Goal: Information Seeking & Learning: Learn about a topic

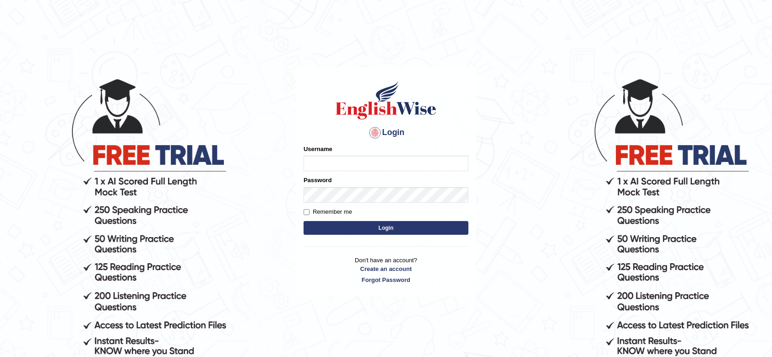
type input "ramsaran15"
click at [366, 230] on button "Login" at bounding box center [386, 228] width 165 height 14
type input "ramsaran15"
click at [366, 230] on button "Login" at bounding box center [386, 228] width 165 height 14
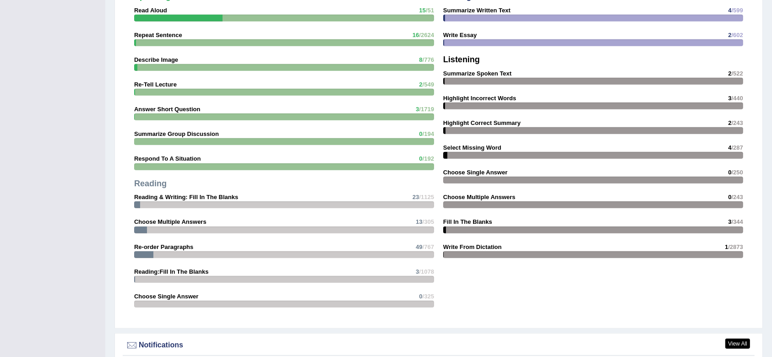
scroll to position [1085, 0]
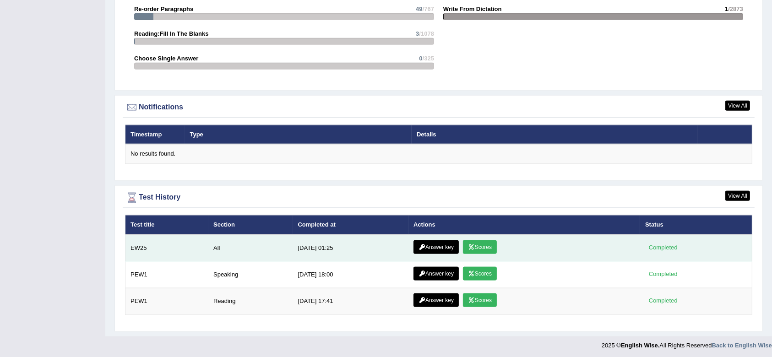
click at [473, 242] on link "Scores" at bounding box center [480, 247] width 34 height 14
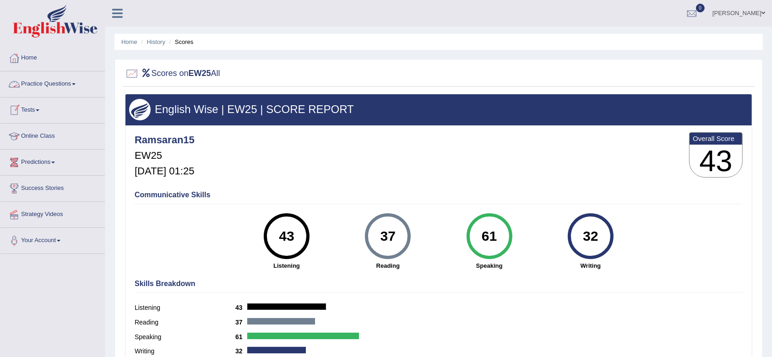
click at [48, 87] on link "Practice Questions" at bounding box center [52, 82] width 104 height 23
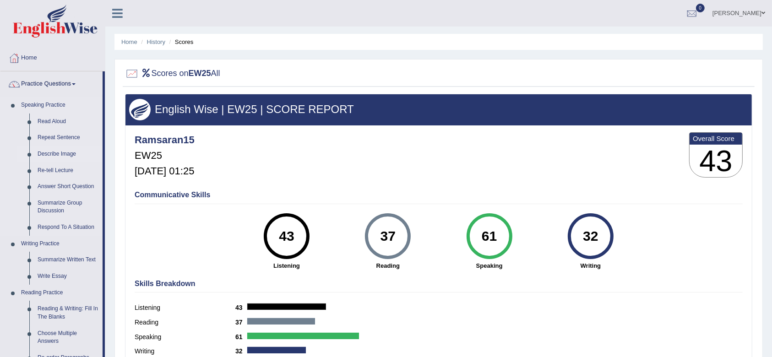
click at [63, 153] on link "Describe Image" at bounding box center [67, 154] width 69 height 16
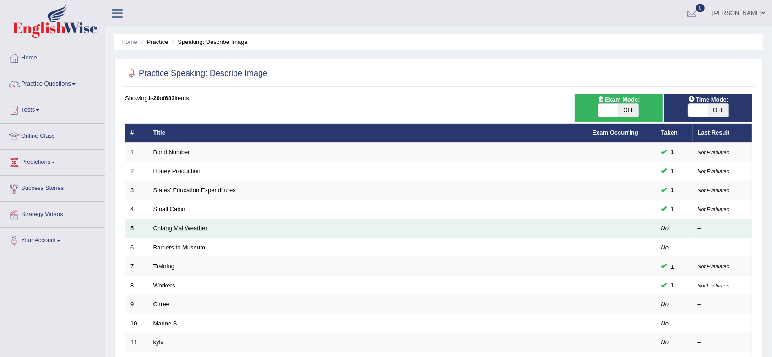
click at [180, 230] on link "Chiang Mai Weather" at bounding box center [180, 228] width 54 height 7
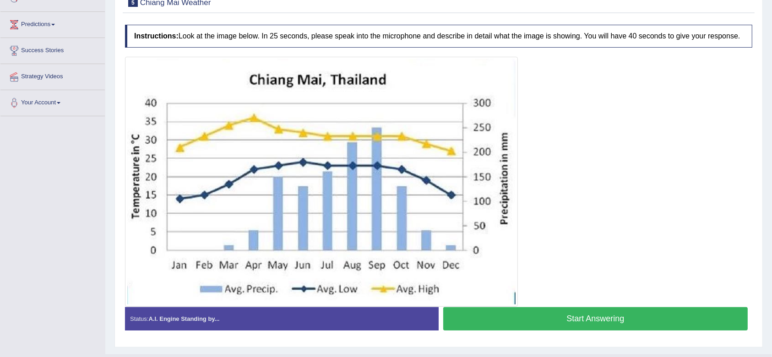
scroll to position [150, 0]
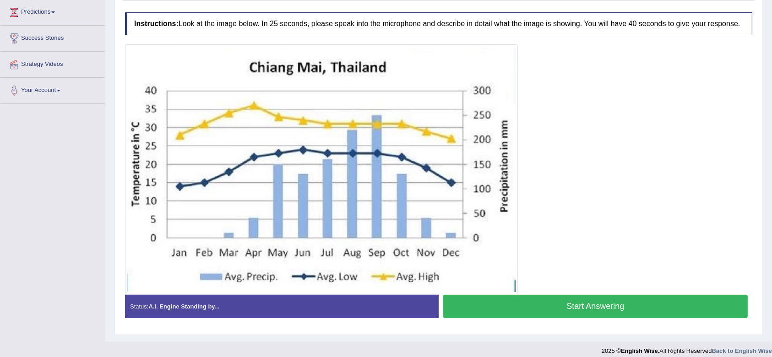
click at [524, 307] on button "Start Answering" at bounding box center [595, 306] width 305 height 23
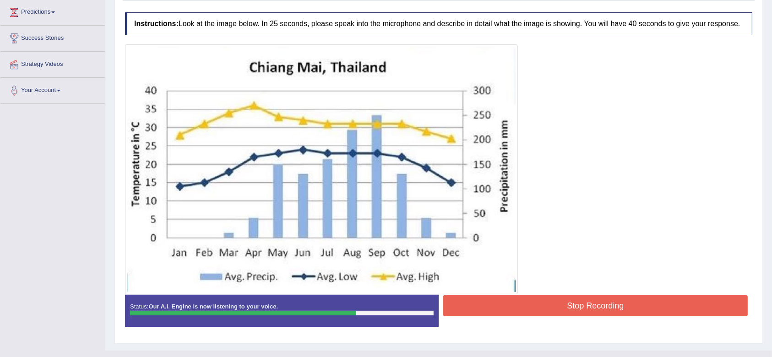
click at [565, 306] on button "Stop Recording" at bounding box center [595, 305] width 305 height 21
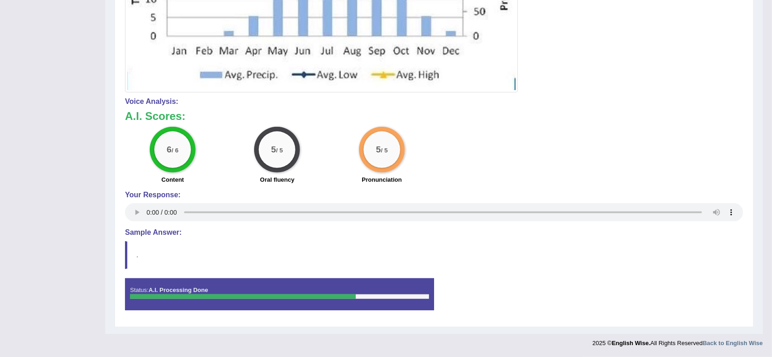
scroll to position [0, 0]
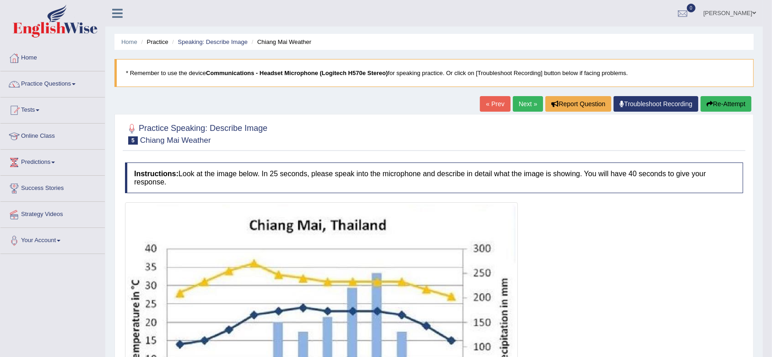
click at [520, 109] on link "Next »" at bounding box center [528, 104] width 30 height 16
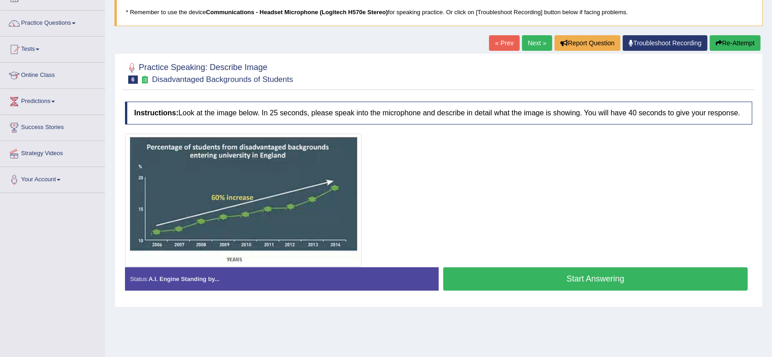
scroll to position [62, 0]
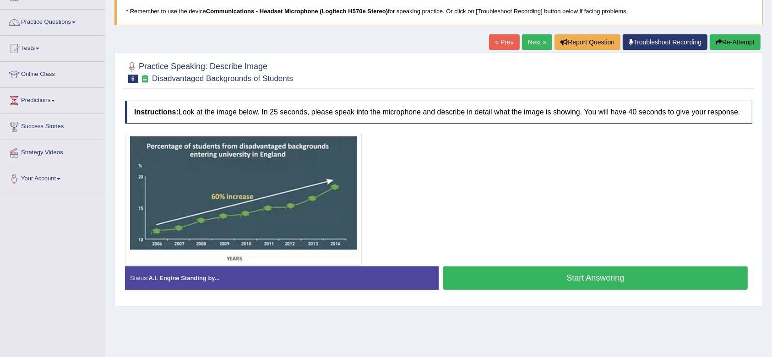
click at [546, 280] on button "Start Answering" at bounding box center [595, 278] width 305 height 23
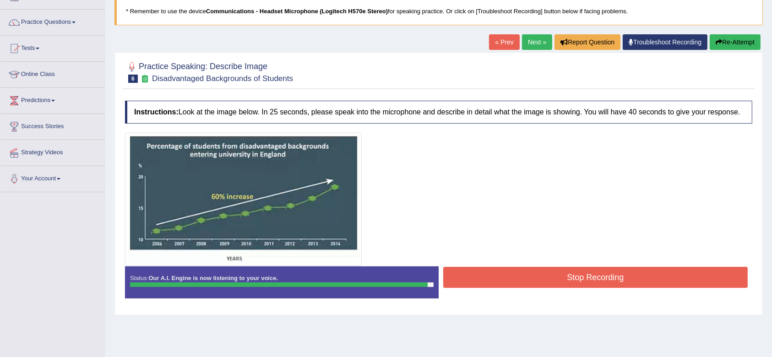
click at [595, 277] on button "Stop Recording" at bounding box center [595, 277] width 305 height 21
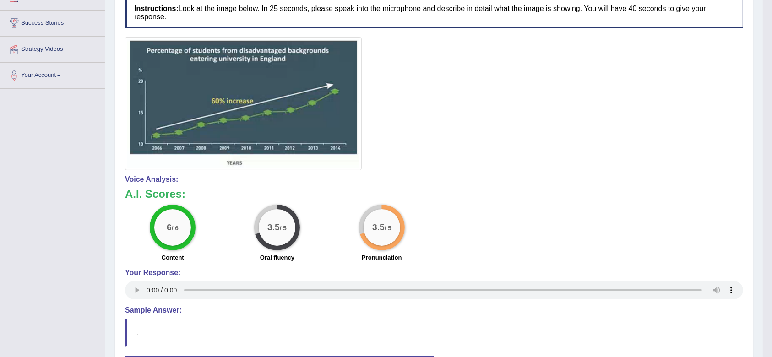
scroll to position [0, 0]
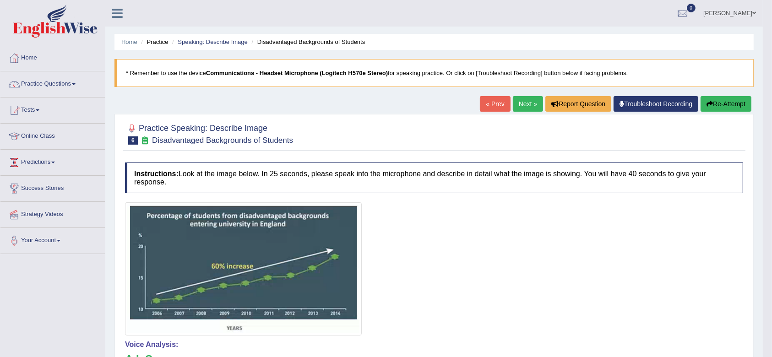
click at [45, 166] on link "Predictions" at bounding box center [52, 161] width 104 height 23
click at [52, 183] on link "Latest Predictions" at bounding box center [60, 183] width 86 height 16
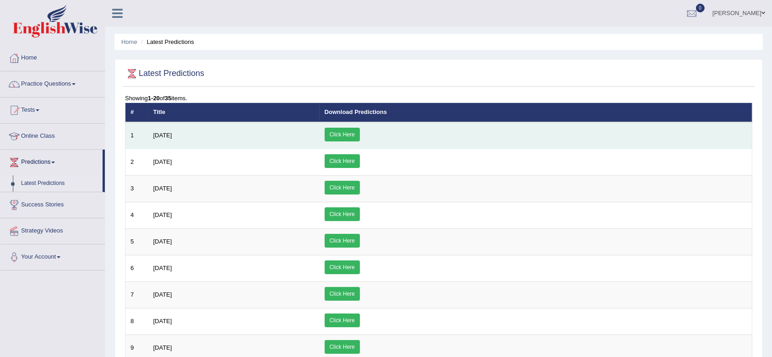
click at [168, 134] on span "[DATE]" at bounding box center [162, 135] width 19 height 7
click at [360, 136] on link "Click Here" at bounding box center [342, 135] width 35 height 14
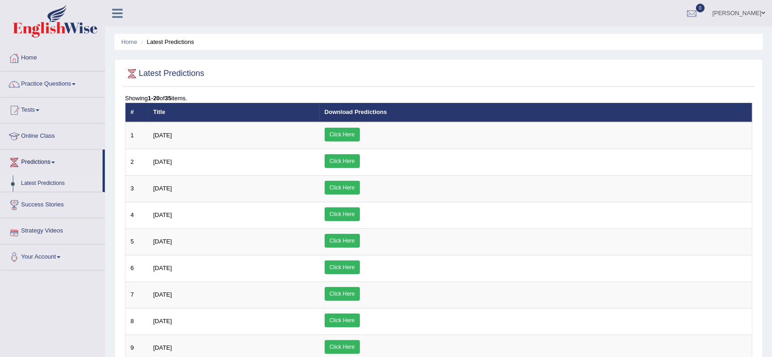
click at [40, 201] on link "Success Stories" at bounding box center [52, 203] width 104 height 23
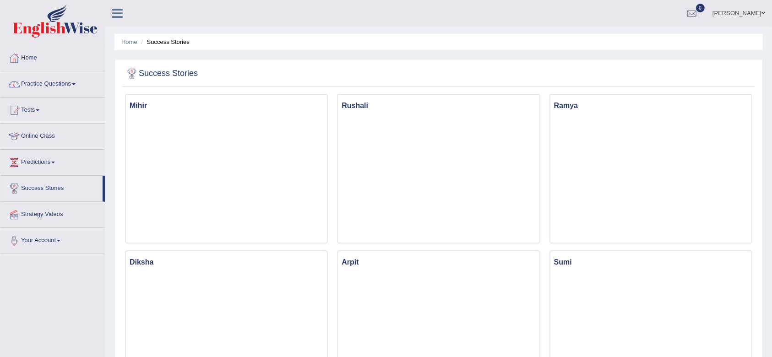
click at [58, 89] on link "Practice Questions" at bounding box center [52, 82] width 104 height 23
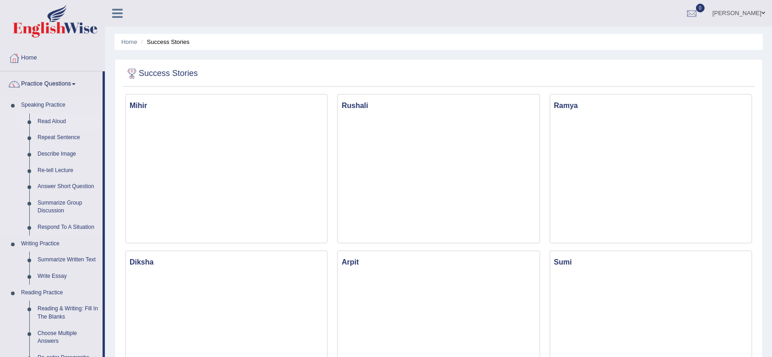
click at [56, 122] on link "Read Aloud" at bounding box center [67, 122] width 69 height 16
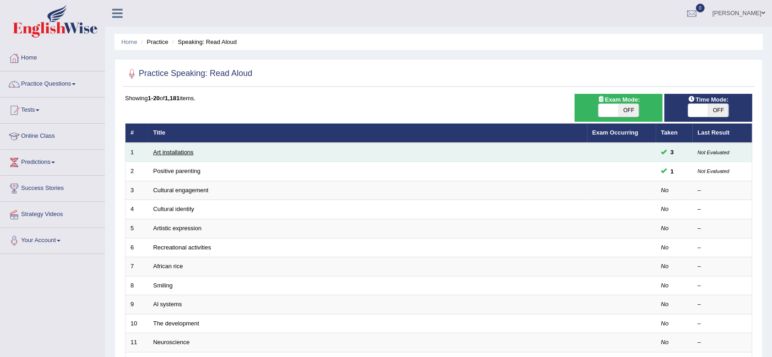
click at [165, 150] on link "Art installations" at bounding box center [173, 152] width 40 height 7
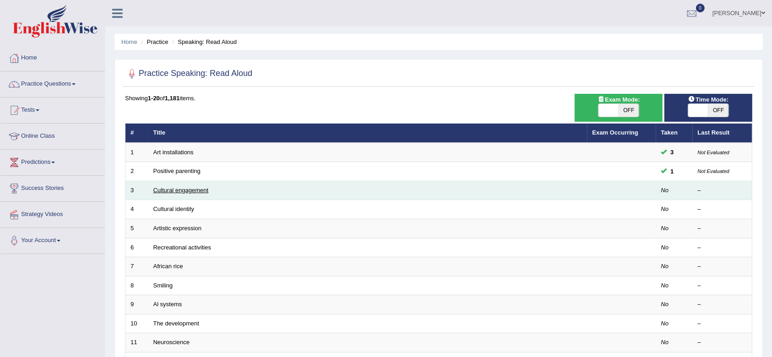
click at [179, 192] on link "Cultural engagement" at bounding box center [180, 190] width 55 height 7
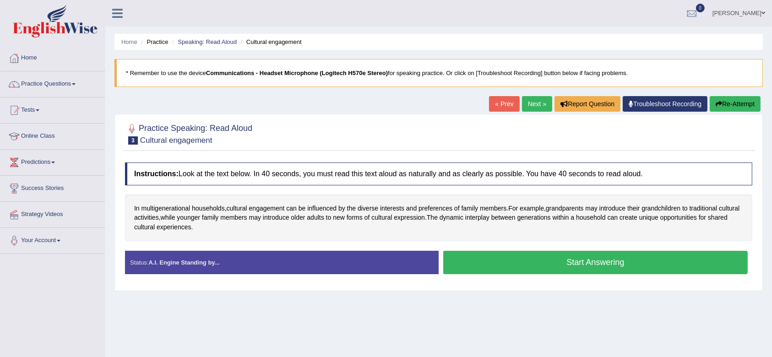
click at [581, 263] on button "Start Answering" at bounding box center [595, 262] width 305 height 23
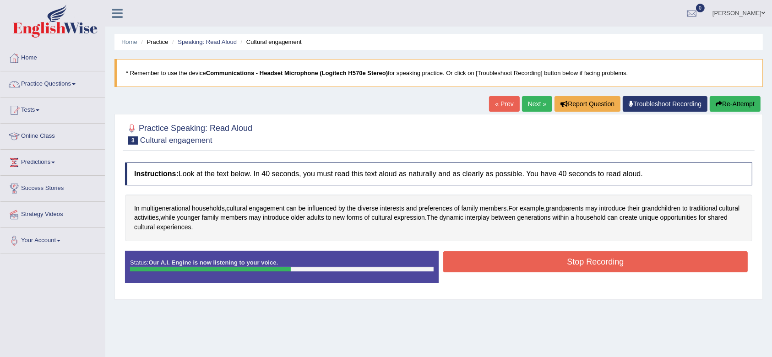
click at [529, 262] on button "Stop Recording" at bounding box center [595, 261] width 305 height 21
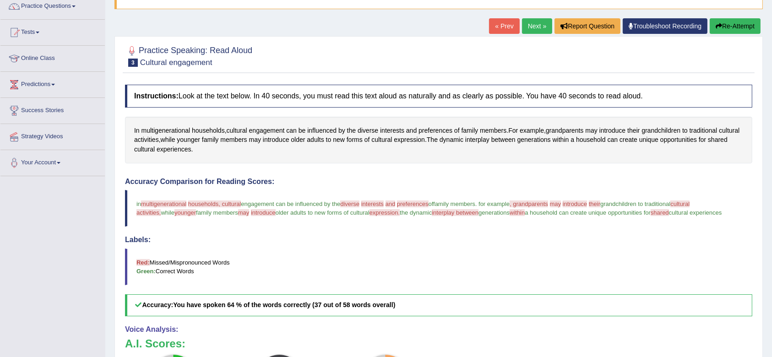
scroll to position [79, 0]
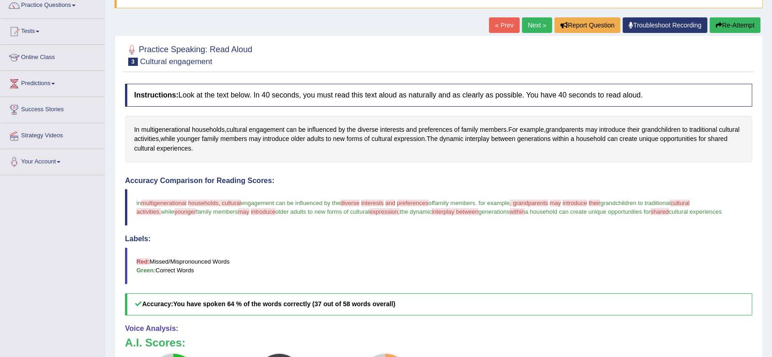
click at [535, 24] on link "Next »" at bounding box center [537, 25] width 30 height 16
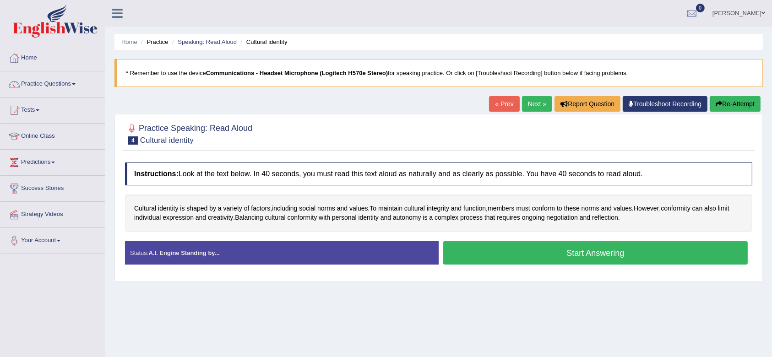
click at [518, 254] on button "Start Answering" at bounding box center [595, 252] width 305 height 23
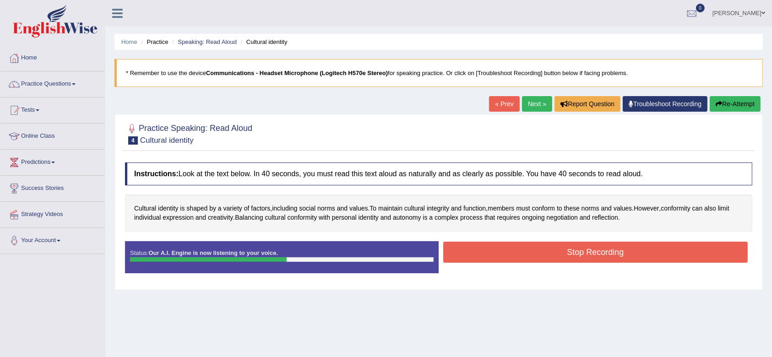
click at [565, 251] on button "Stop Recording" at bounding box center [595, 252] width 305 height 21
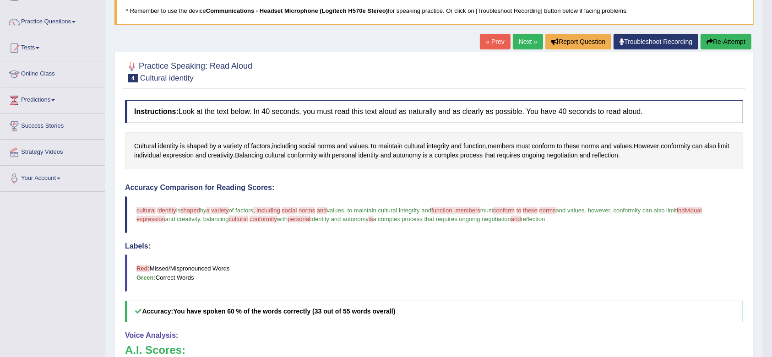
scroll to position [61, 0]
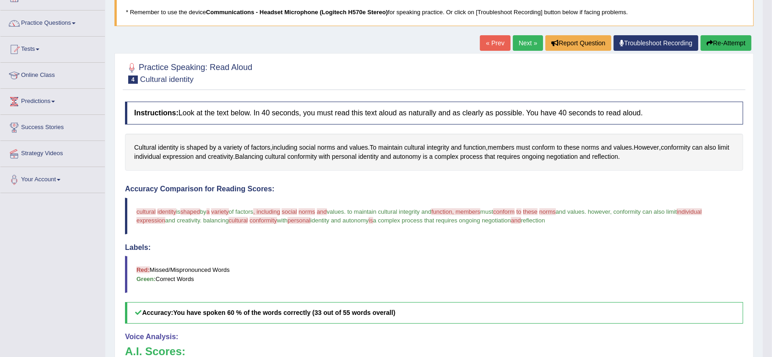
click at [526, 36] on link "Next »" at bounding box center [528, 43] width 30 height 16
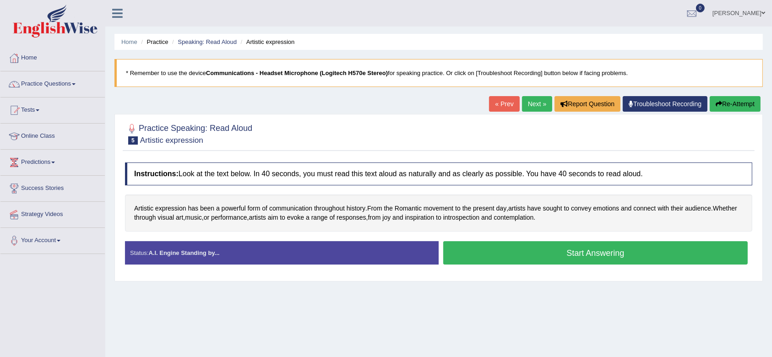
click at [545, 255] on button "Start Answering" at bounding box center [595, 252] width 305 height 23
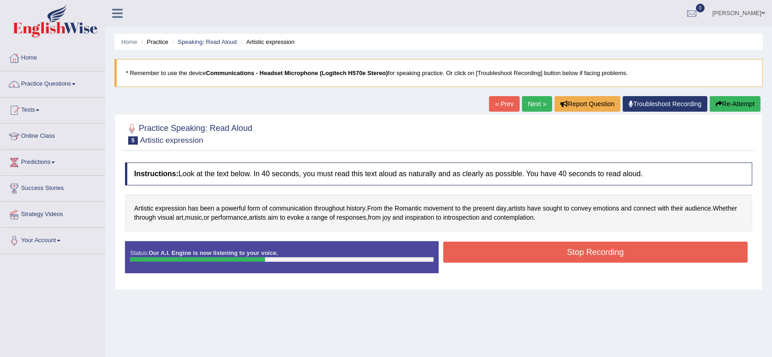
click at [562, 253] on button "Stop Recording" at bounding box center [595, 252] width 305 height 21
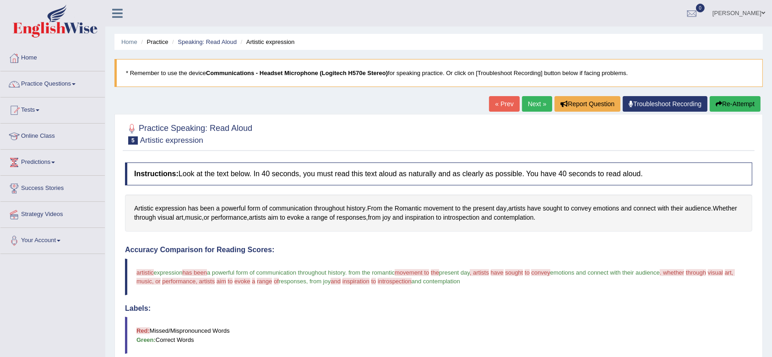
click at [522, 108] on link "Next »" at bounding box center [537, 104] width 30 height 16
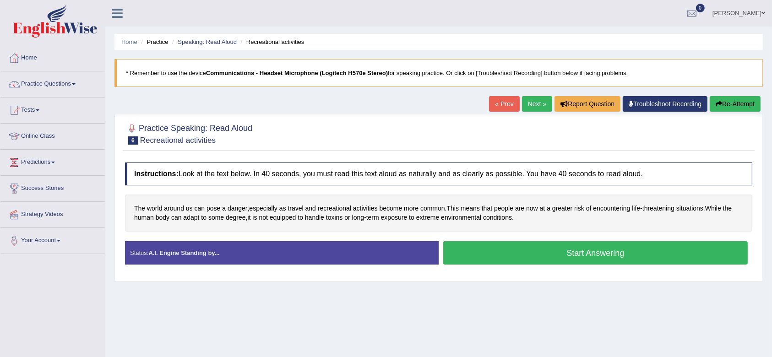
click at [546, 250] on button "Start Answering" at bounding box center [595, 252] width 305 height 23
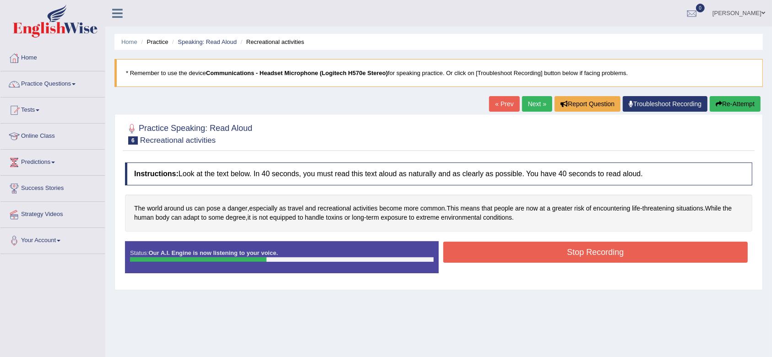
click at [638, 256] on button "Stop Recording" at bounding box center [595, 252] width 305 height 21
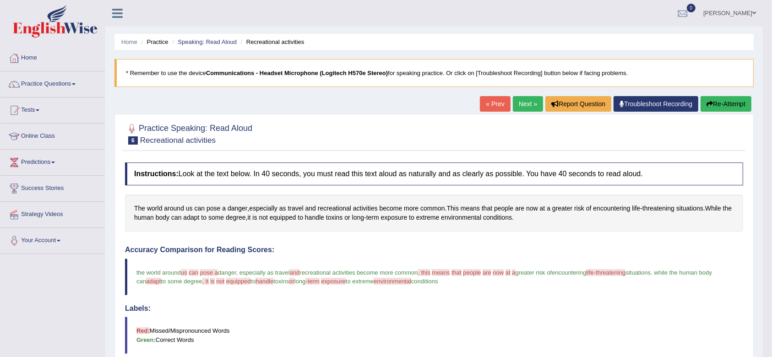
click at [518, 103] on link "Next »" at bounding box center [528, 104] width 30 height 16
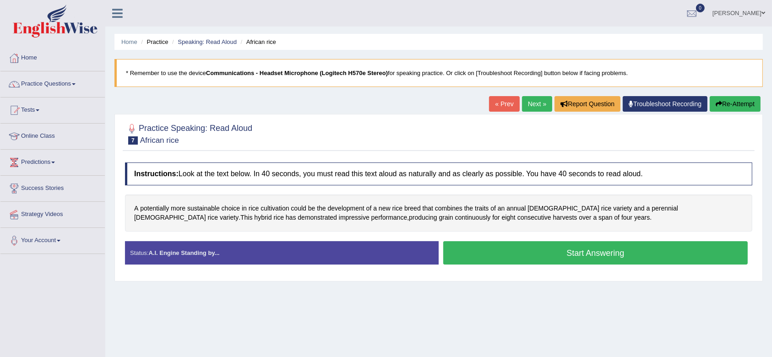
click at [512, 253] on button "Start Answering" at bounding box center [595, 252] width 305 height 23
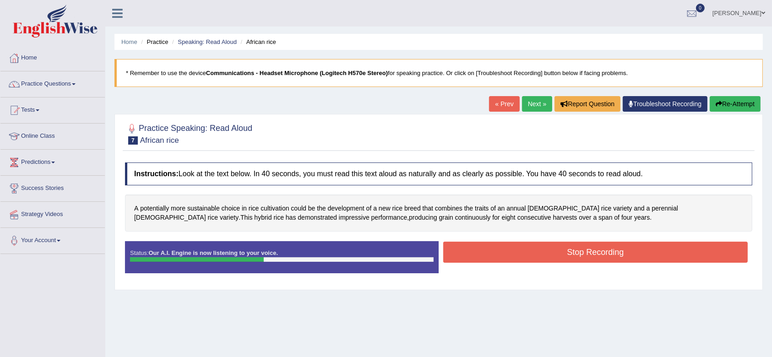
click at [551, 248] on button "Stop Recording" at bounding box center [595, 252] width 305 height 21
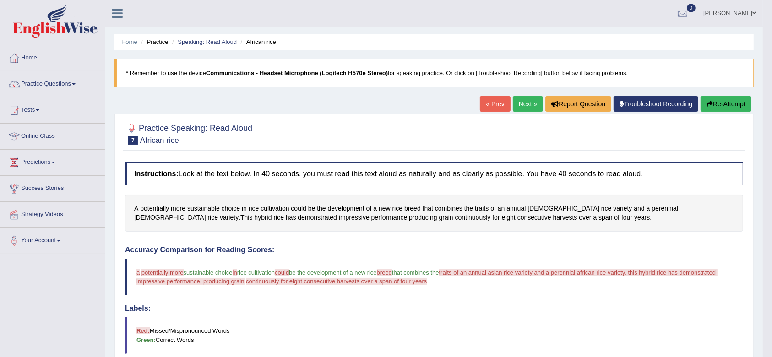
click at [722, 104] on button "Re-Attempt" at bounding box center [726, 104] width 51 height 16
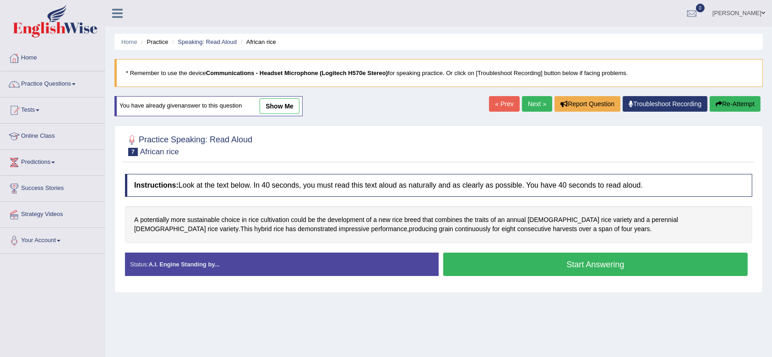
click at [546, 265] on button "Start Answering" at bounding box center [595, 264] width 305 height 23
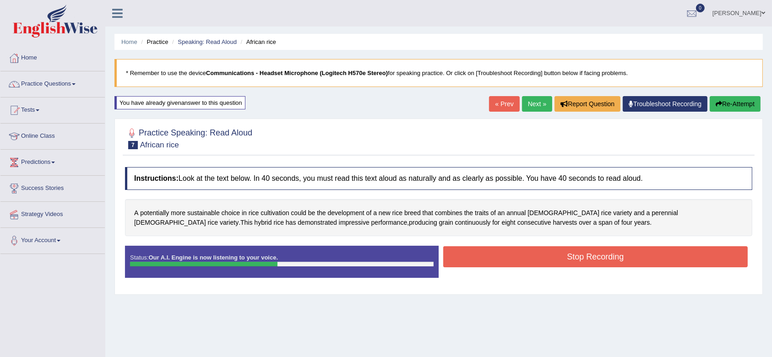
click at [571, 246] on div "Start Answering" at bounding box center [596, 246] width 314 height 0
click at [575, 254] on button "Stop Recording" at bounding box center [595, 256] width 305 height 21
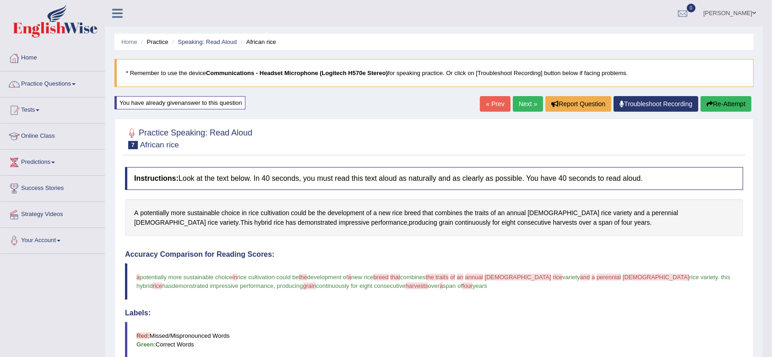
click at [531, 108] on link "Next »" at bounding box center [528, 104] width 30 height 16
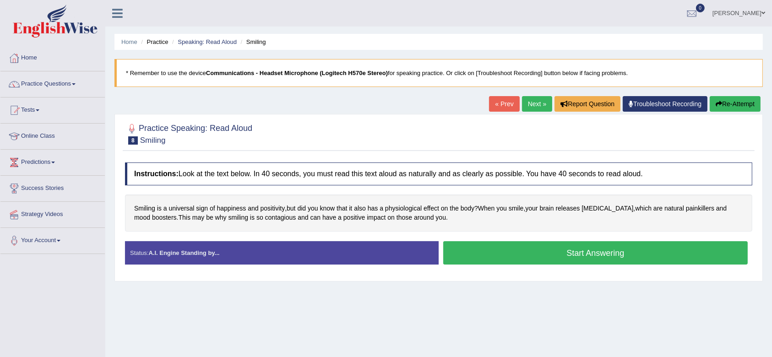
click at [575, 253] on button "Start Answering" at bounding box center [595, 252] width 305 height 23
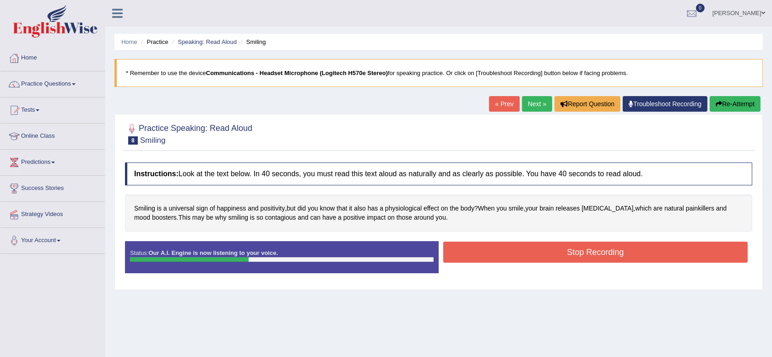
click at [573, 251] on button "Stop Recording" at bounding box center [595, 252] width 305 height 21
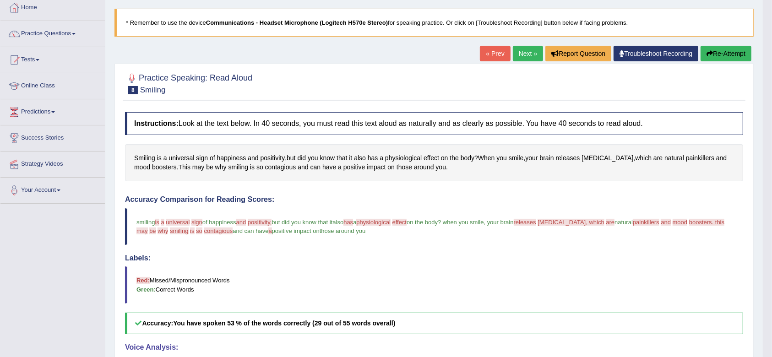
scroll to position [50, 0]
click at [524, 47] on link "Next »" at bounding box center [528, 54] width 30 height 16
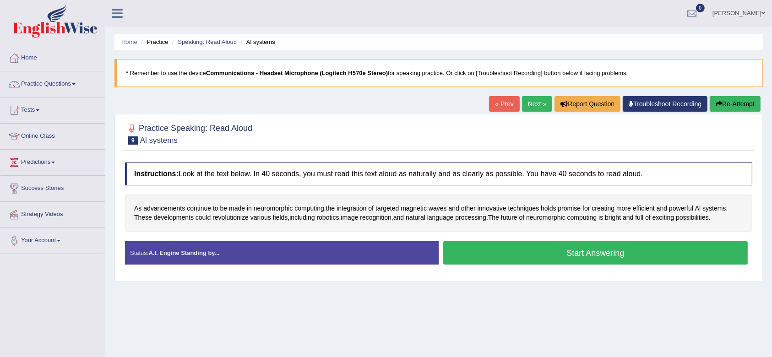
click at [616, 251] on button "Start Answering" at bounding box center [595, 252] width 305 height 23
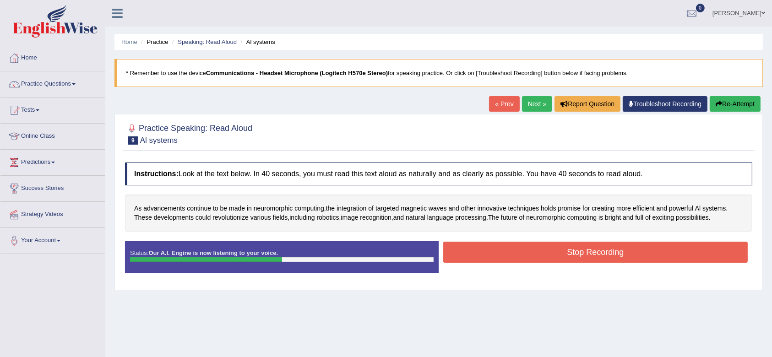
click at [594, 259] on button "Stop Recording" at bounding box center [595, 252] width 305 height 21
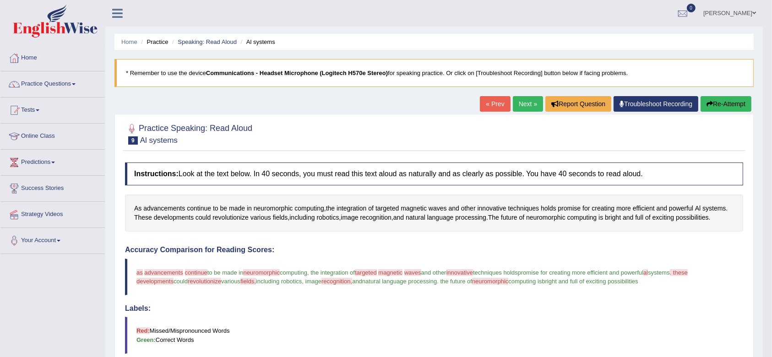
click at [531, 100] on link "Next »" at bounding box center [528, 104] width 30 height 16
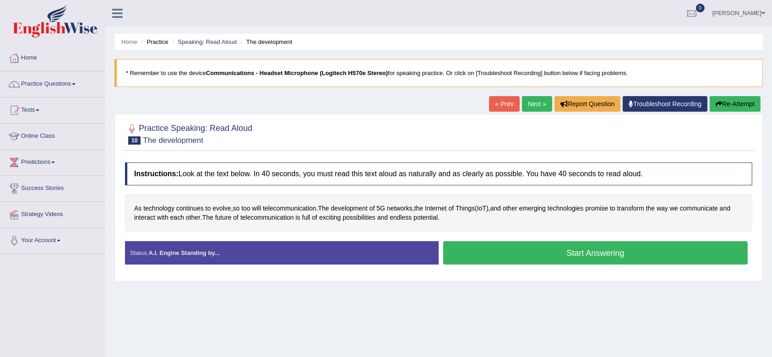
click at [560, 246] on button "Start Answering" at bounding box center [595, 252] width 305 height 23
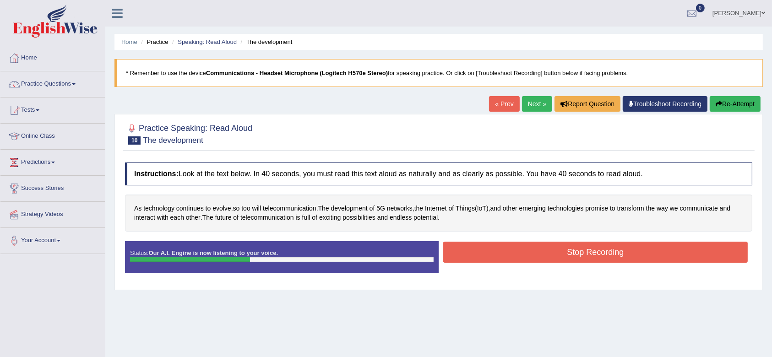
click at [599, 260] on button "Stop Recording" at bounding box center [595, 252] width 305 height 21
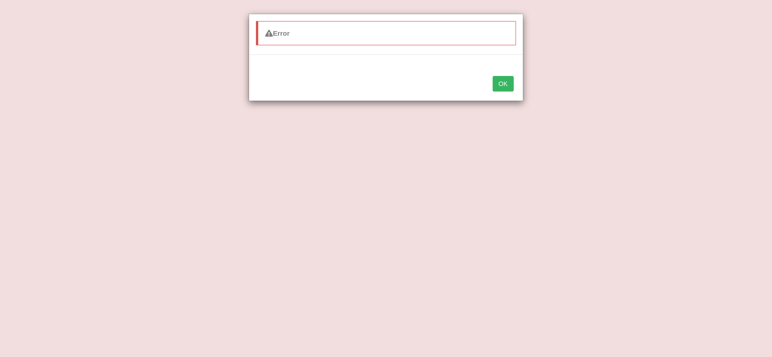
click at [502, 86] on button "OK" at bounding box center [503, 84] width 21 height 16
